Goal: Transaction & Acquisition: Purchase product/service

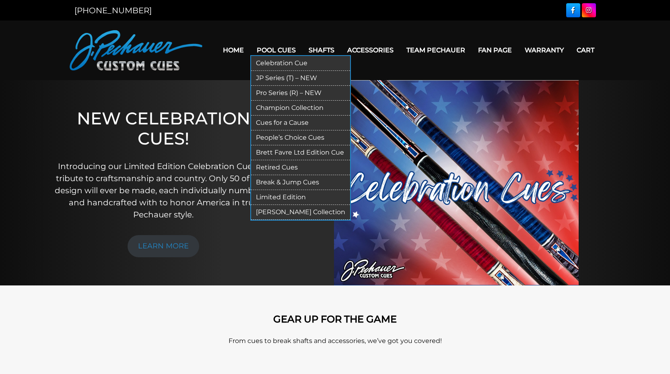
click at [272, 107] on link "Champion Collection" at bounding box center [300, 108] width 99 height 15
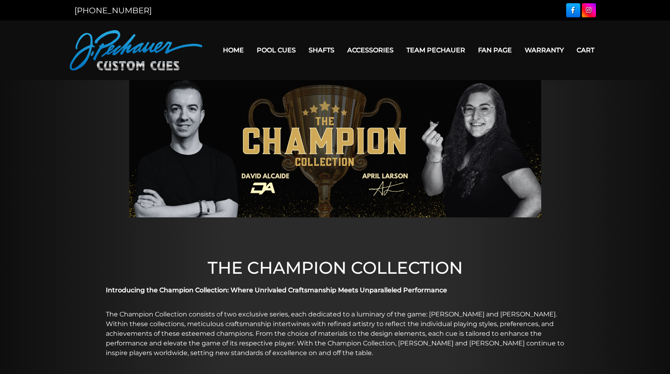
click at [165, 67] on img at bounding box center [136, 50] width 133 height 40
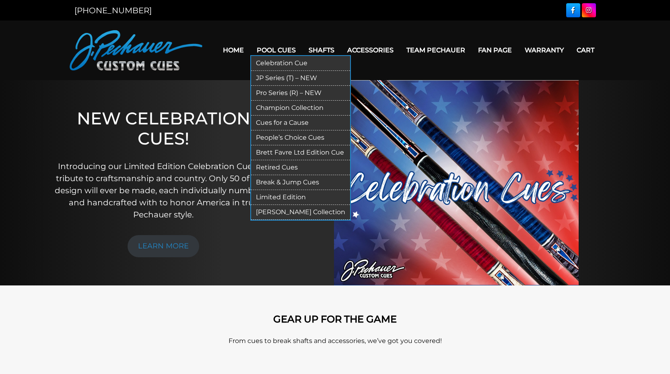
click at [270, 65] on link "Celebration Cue" at bounding box center [300, 63] width 99 height 15
